Goal: Task Accomplishment & Management: Manage account settings

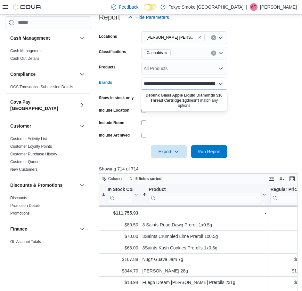
scroll to position [192, 0]
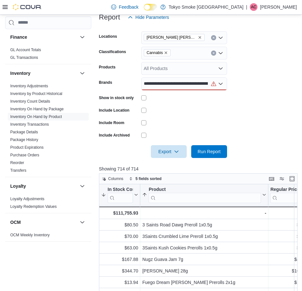
click at [277, 9] on p "Alex Collier" at bounding box center [278, 7] width 37 height 8
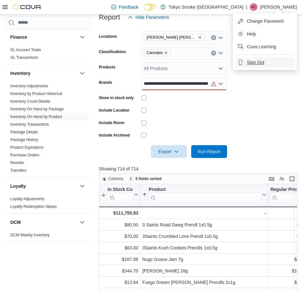
click at [263, 62] on span "Sign Out" at bounding box center [255, 62] width 17 height 6
